Goal: Information Seeking & Learning: Learn about a topic

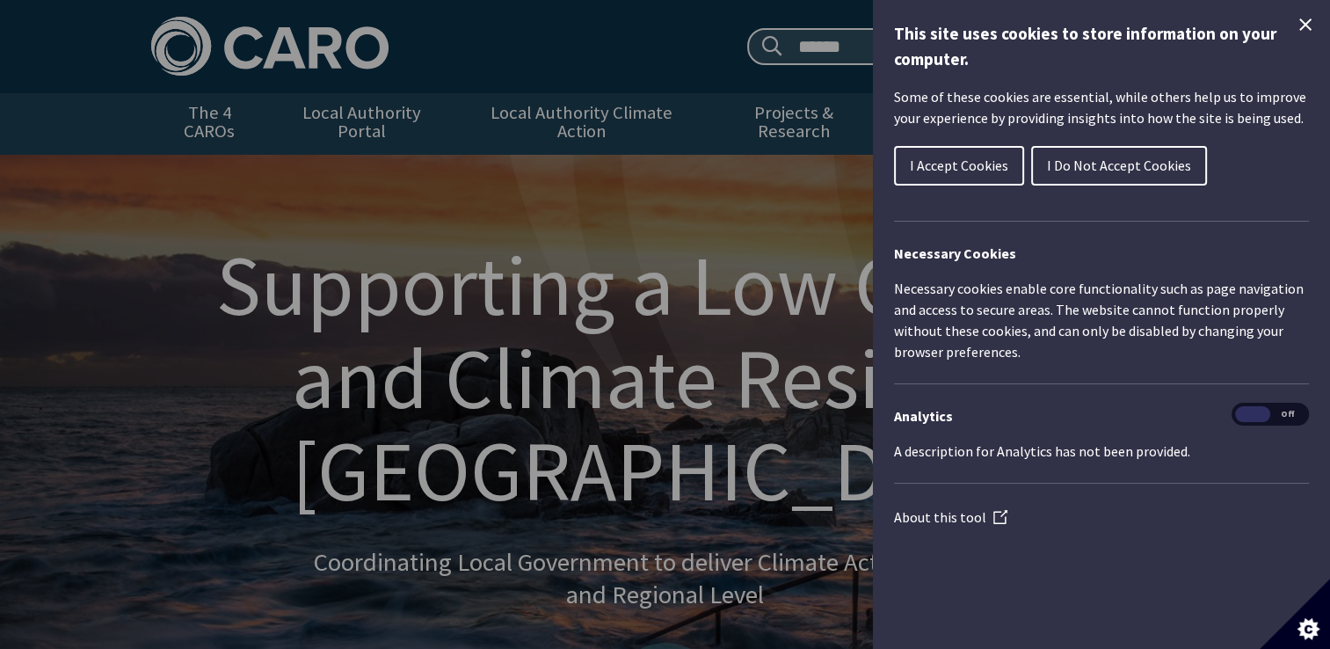
click at [1298, 27] on icon "Close Cookie Control" at bounding box center [1305, 24] width 21 height 21
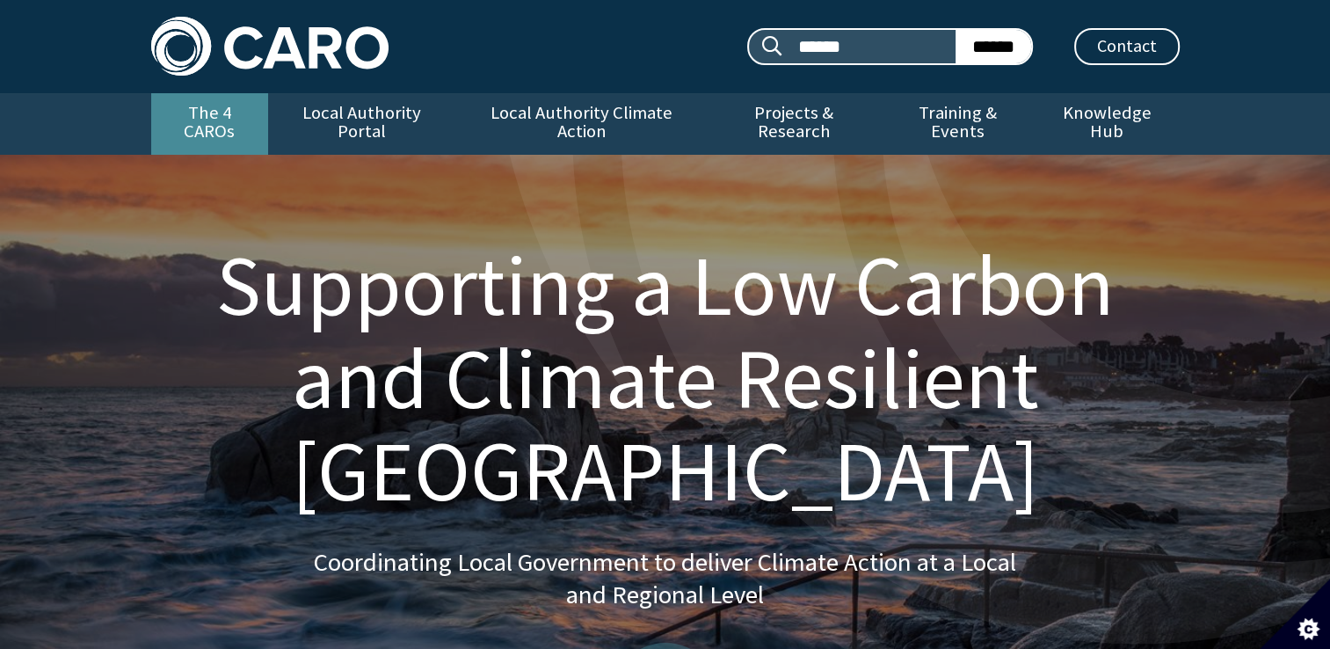
click at [183, 128] on link "The 4 CAROs" at bounding box center [209, 124] width 117 height 62
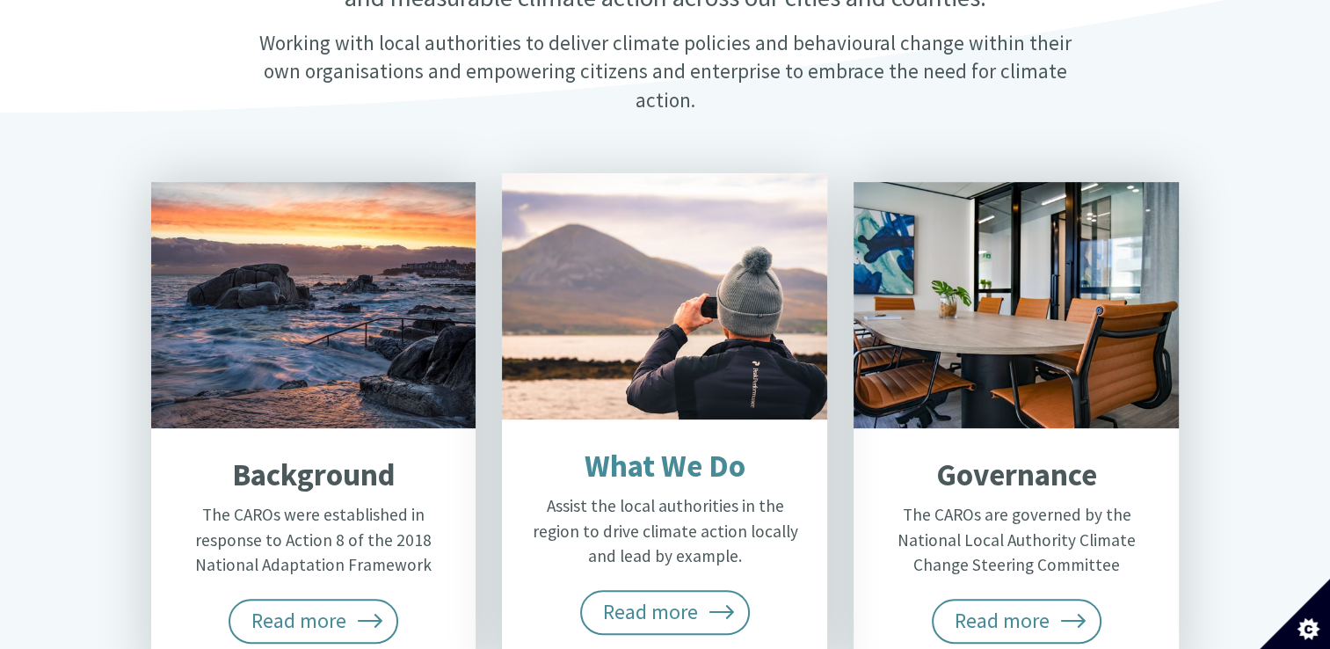
scroll to position [703, 0]
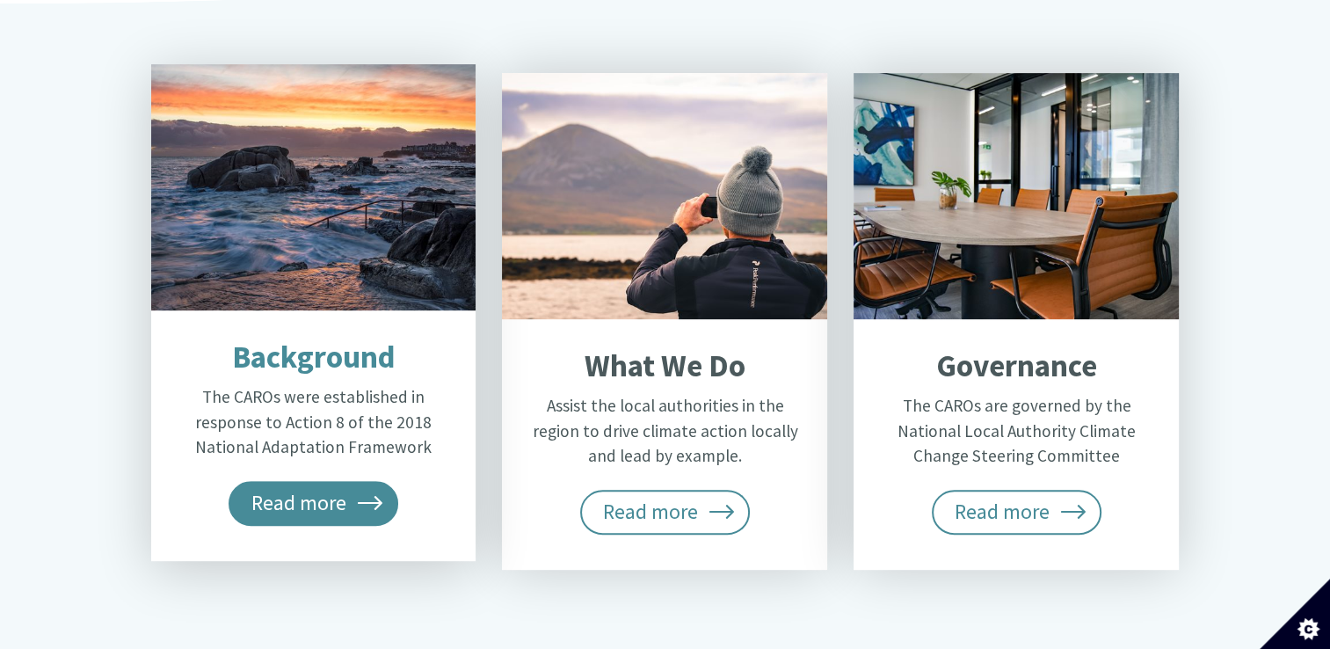
click at [245, 481] on span "Read more" at bounding box center [314, 503] width 171 height 44
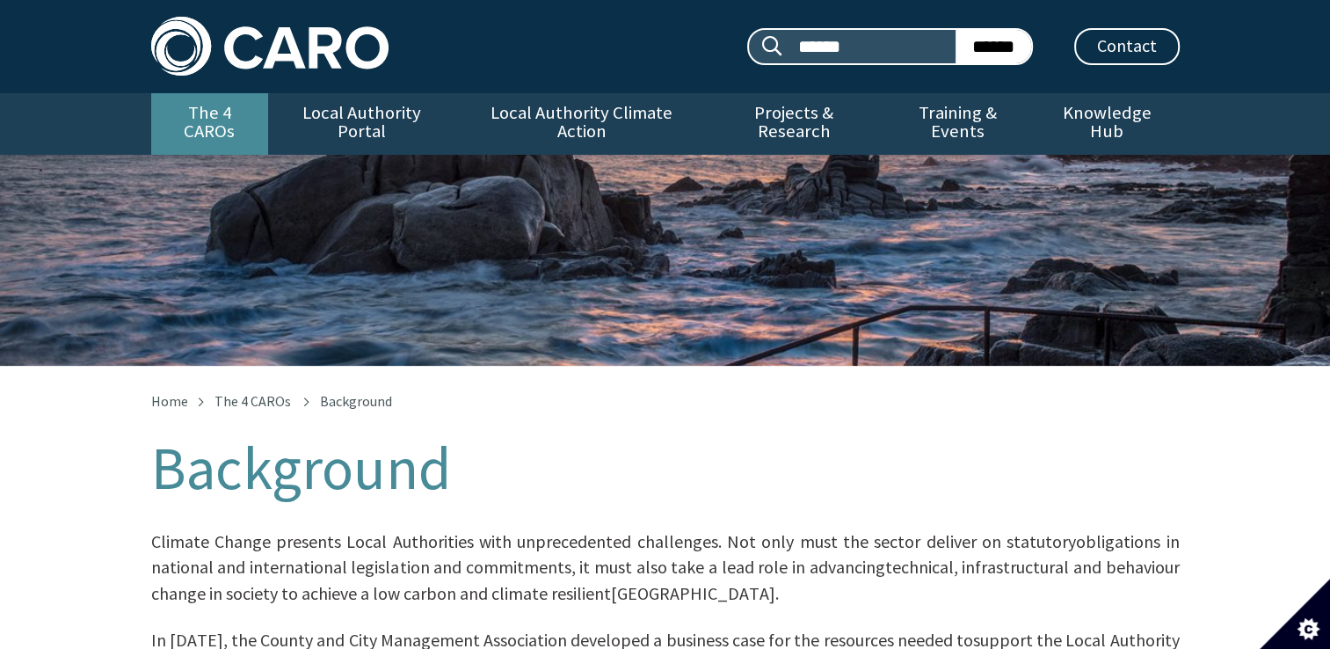
click at [207, 120] on link "The 4 CAROs" at bounding box center [209, 124] width 117 height 62
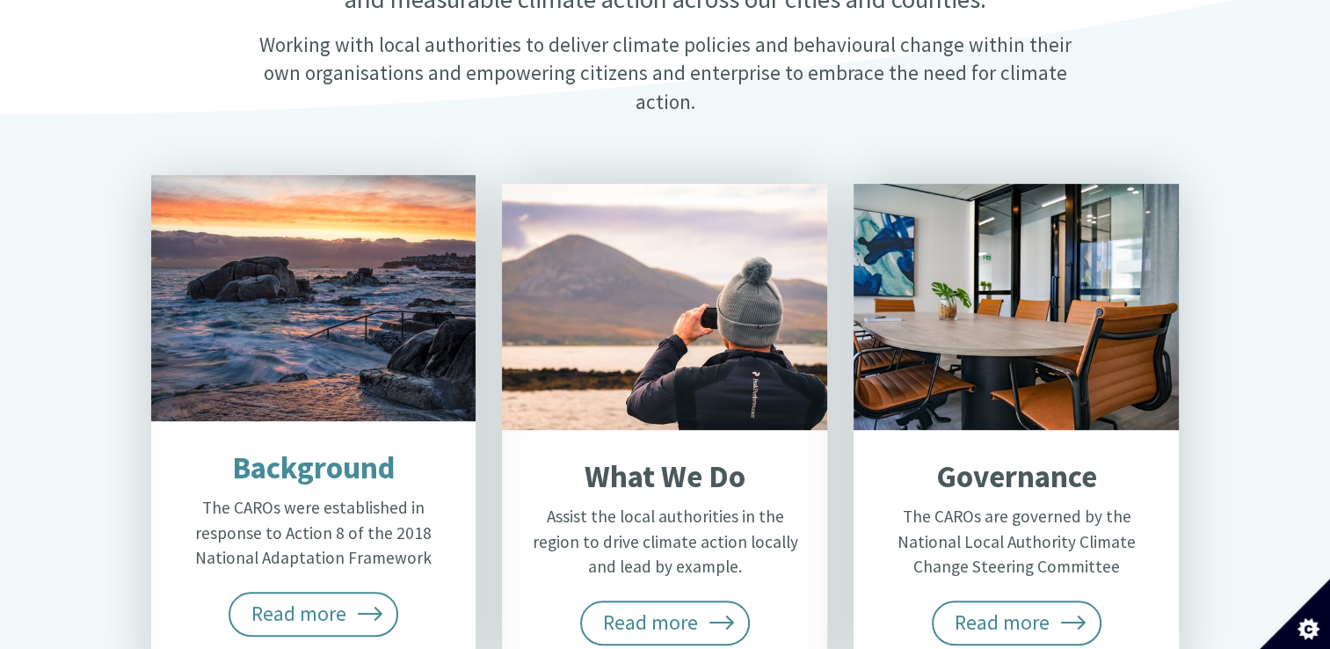
scroll to position [791, 0]
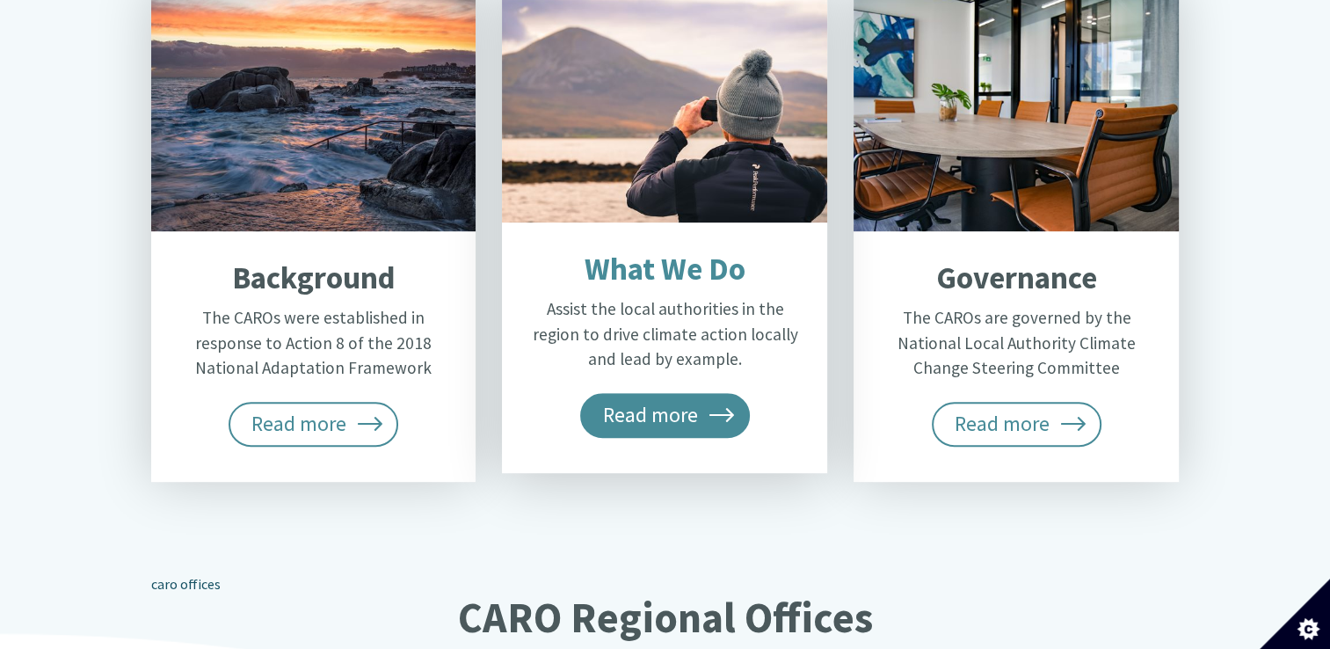
click at [660, 393] on span "Read more" at bounding box center [665, 415] width 171 height 44
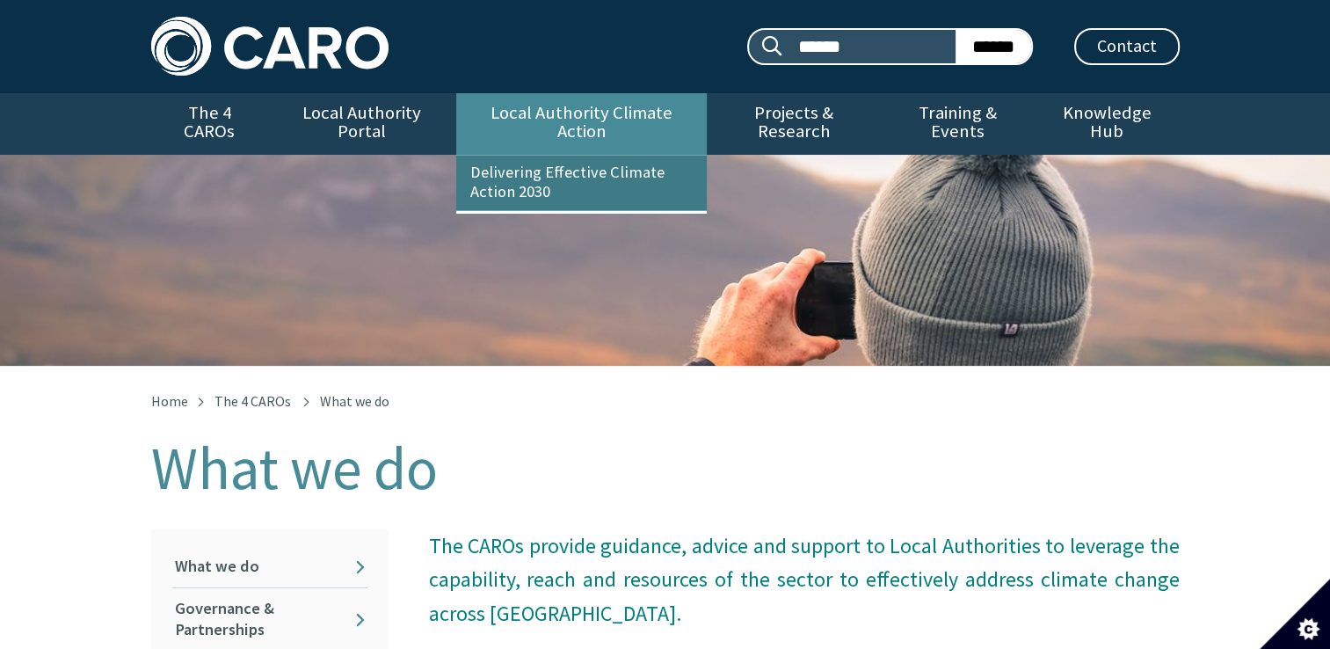
click at [554, 156] on link "Delivering Effective Climate Action 2030" at bounding box center [581, 183] width 251 height 55
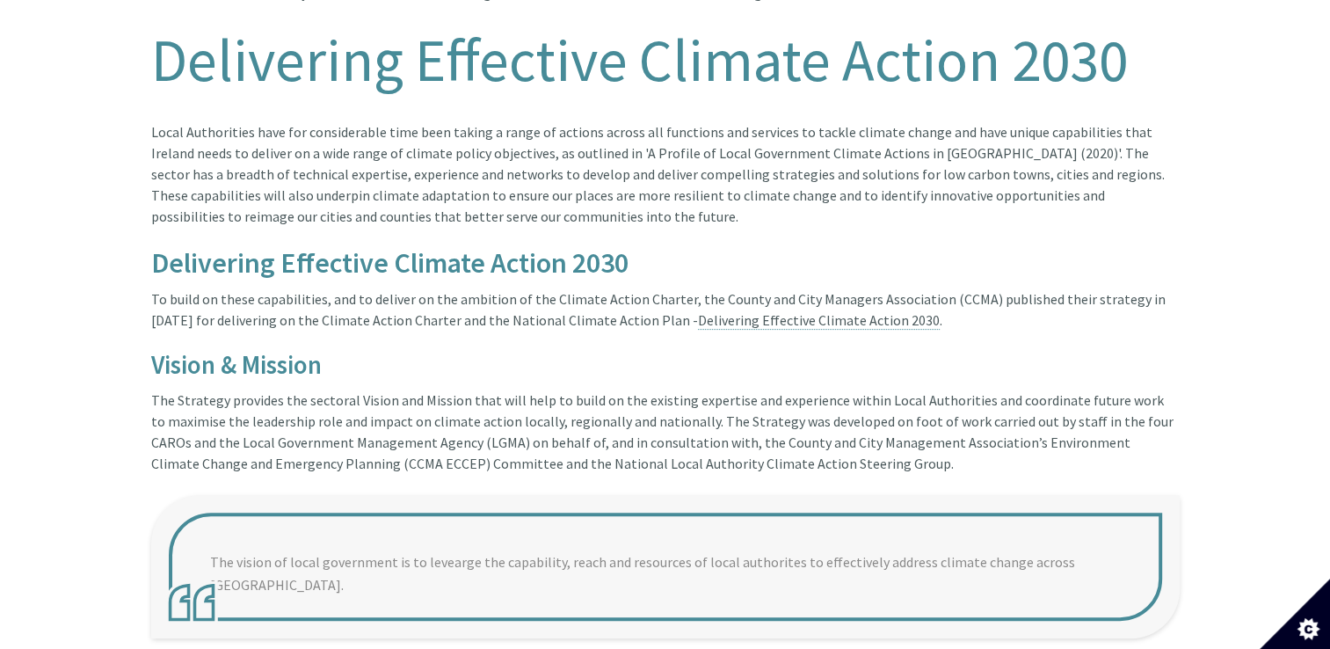
scroll to position [440, 0]
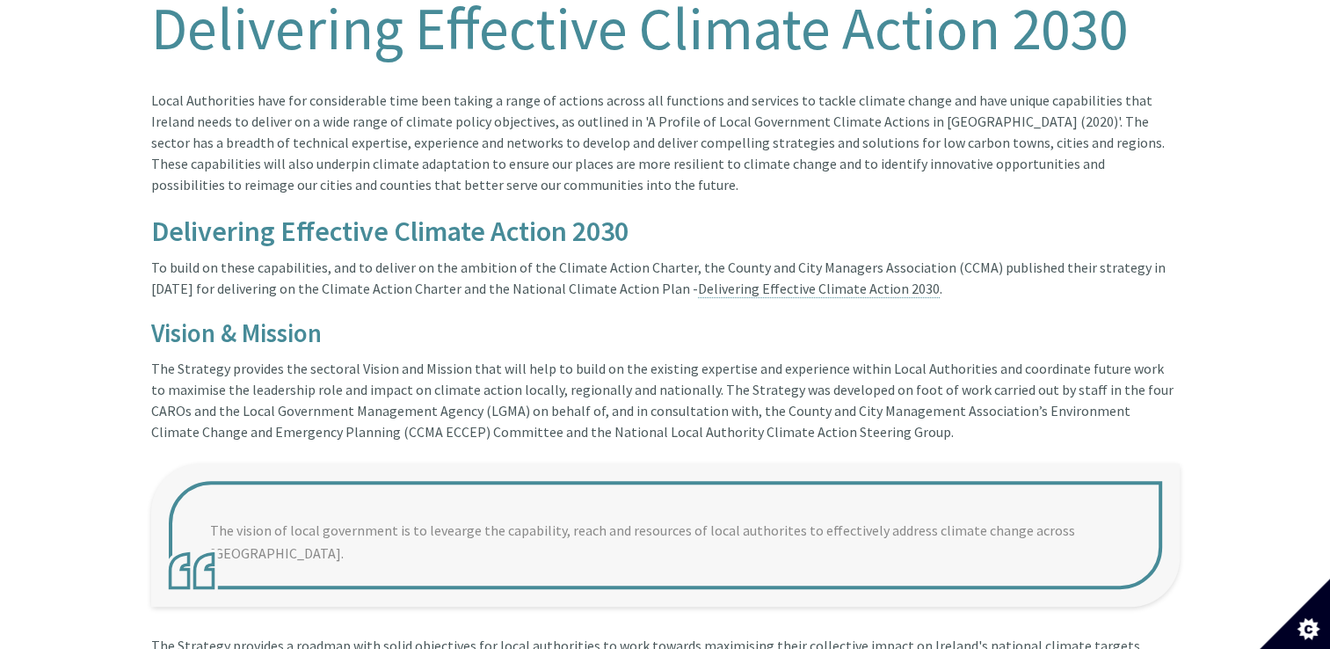
click at [559, 511] on blockquote "The vision of local government is to levearge the capability, reach and resourc…" at bounding box center [665, 534] width 1029 height 143
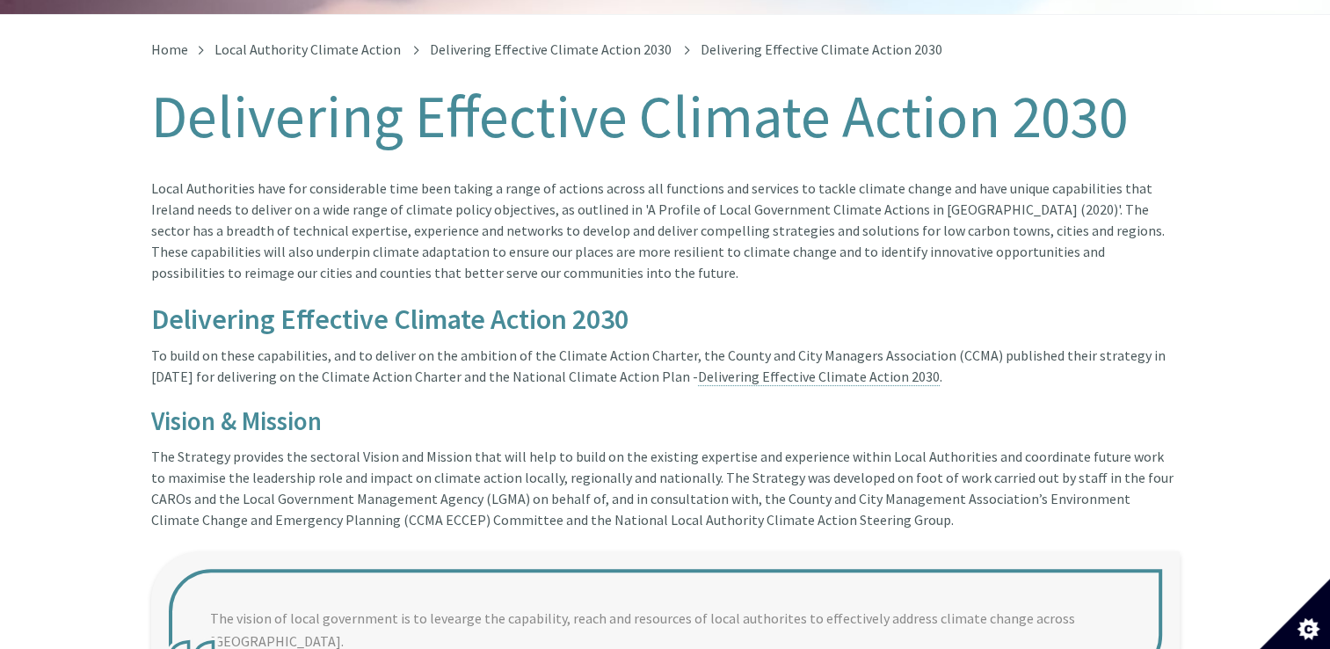
scroll to position [0, 0]
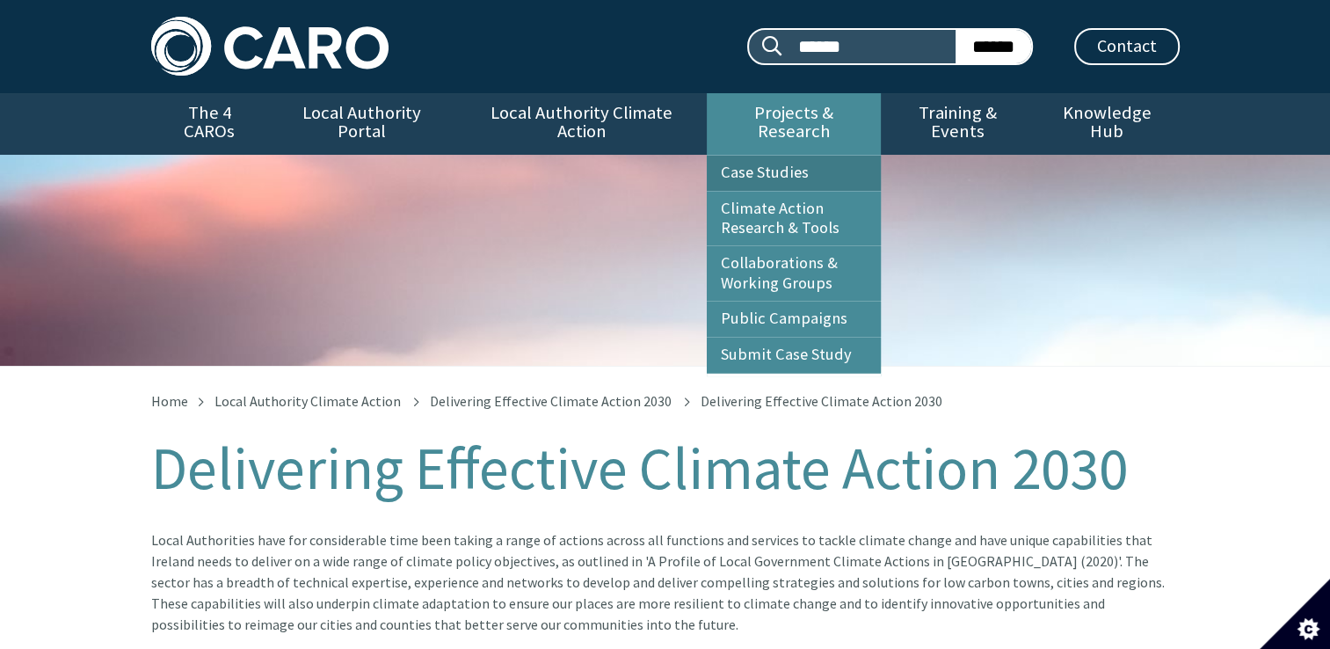
click at [760, 157] on link "Case Studies" at bounding box center [794, 173] width 174 height 35
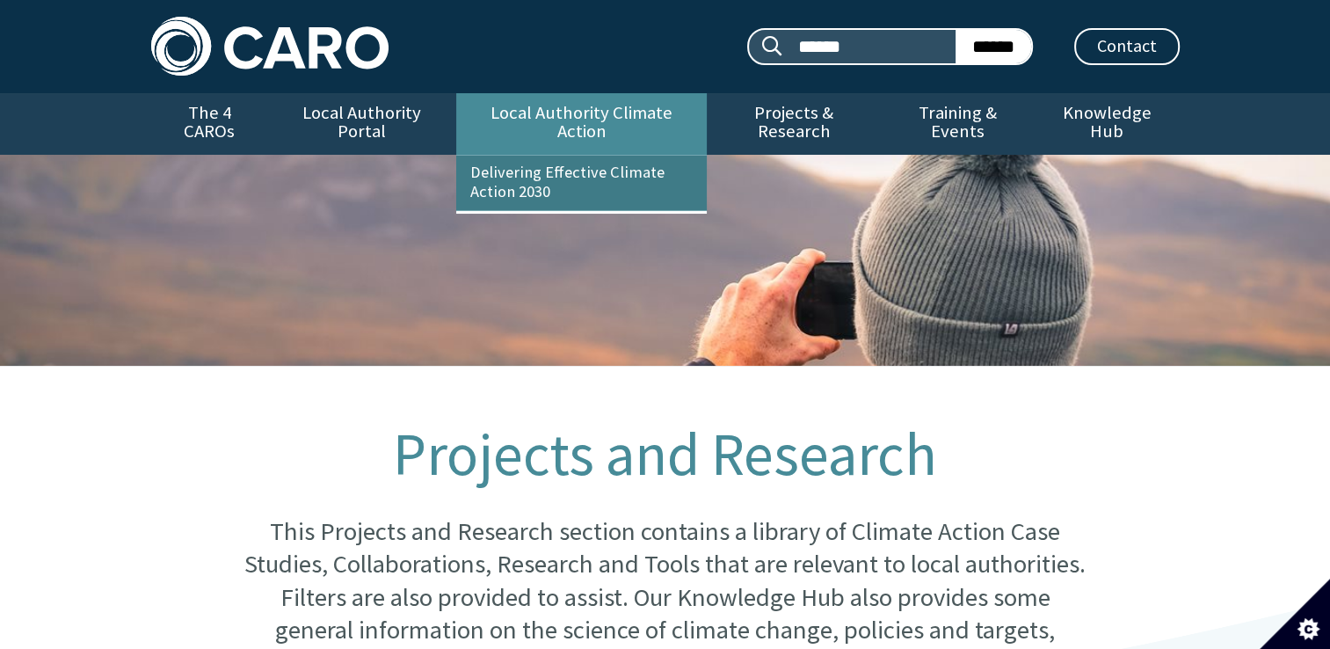
click at [578, 156] on link "Delivering Effective Climate Action 2030" at bounding box center [581, 183] width 251 height 55
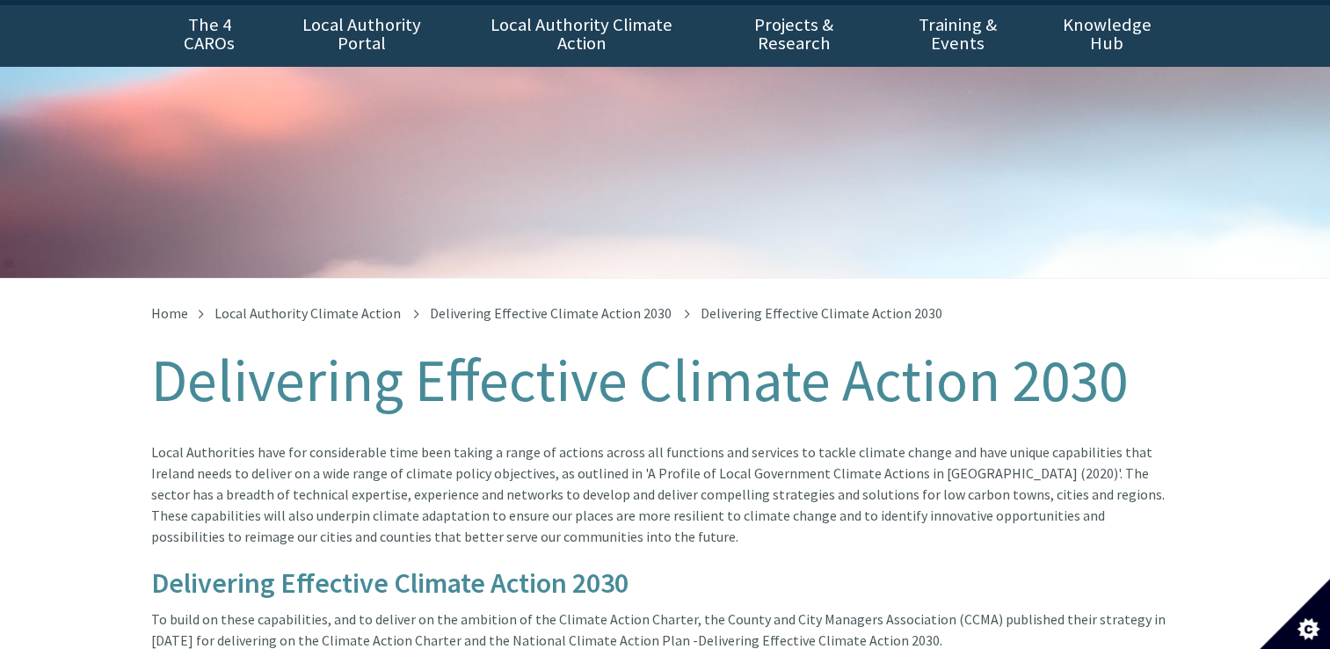
scroll to position [176, 0]
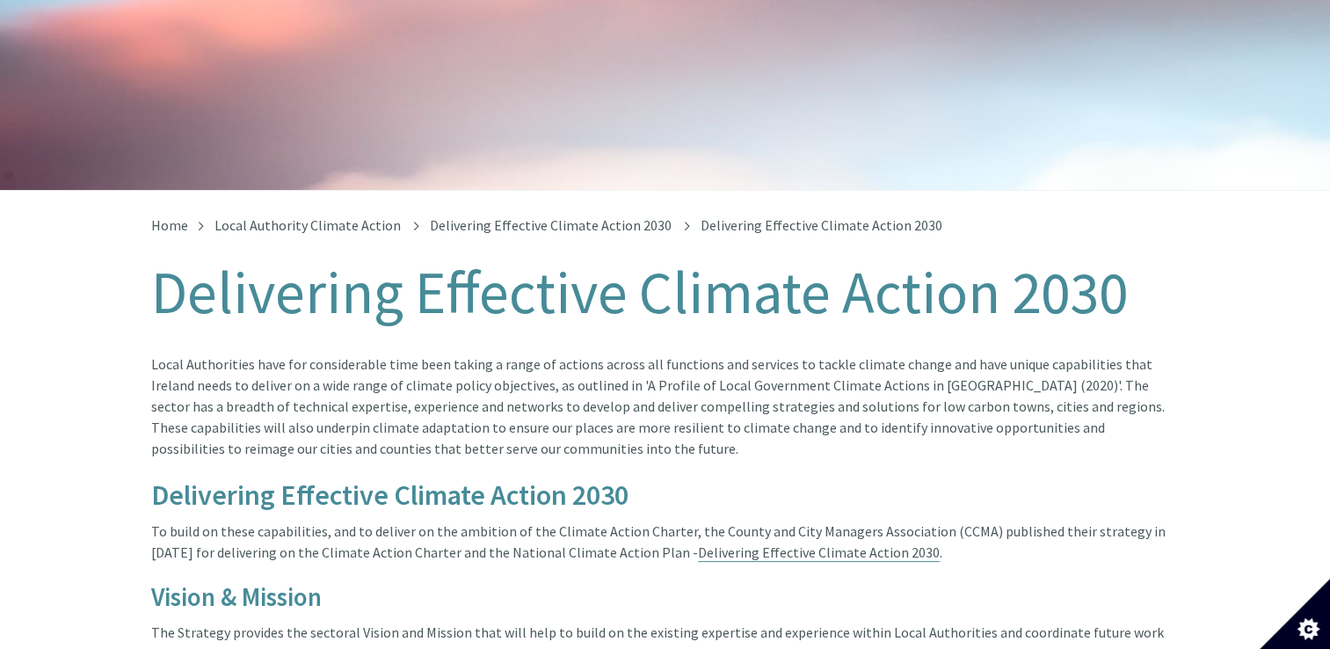
click at [749, 543] on link "Delivering Effective Climate Action 2030" at bounding box center [819, 552] width 242 height 18
